Goal: Download file/media

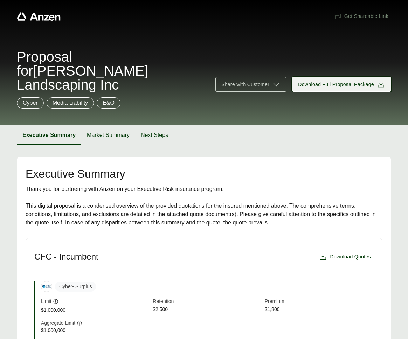
click at [367, 81] on span "Download Full Proposal Package" at bounding box center [336, 84] width 76 height 7
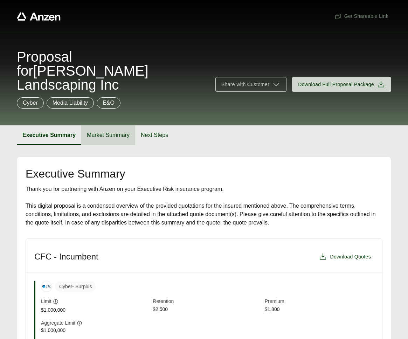
click at [102, 125] on button "Market Summary" at bounding box center [108, 135] width 54 height 20
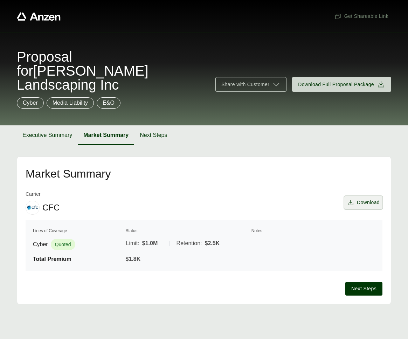
click at [365, 199] on span "Download" at bounding box center [368, 202] width 23 height 7
click at [362, 199] on span "Download" at bounding box center [368, 202] width 23 height 7
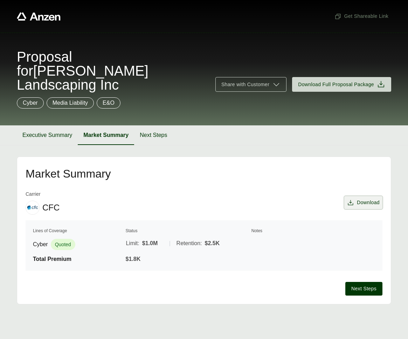
click at [362, 199] on span "Download" at bounding box center [368, 202] width 23 height 7
click at [360, 199] on span "Download" at bounding box center [368, 202] width 23 height 7
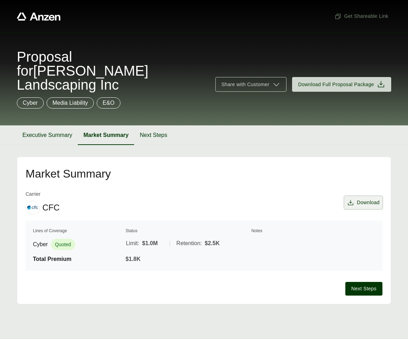
click at [360, 199] on span "Download" at bounding box center [368, 202] width 23 height 7
